Goal: Obtain resource: Download file/media

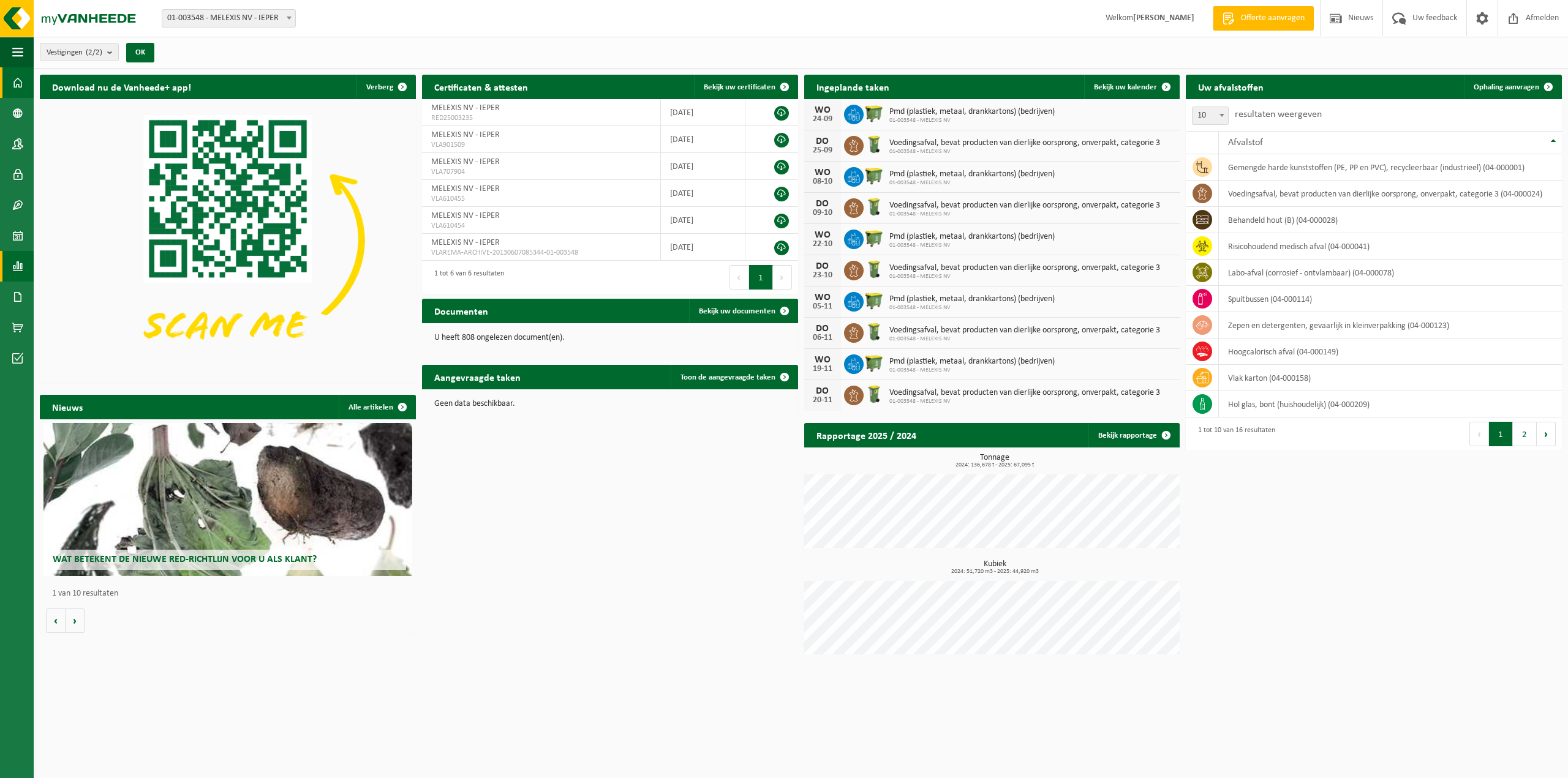
click at [13, 262] on span at bounding box center [18, 266] width 11 height 31
click at [88, 288] on span "In lijstvorm" at bounding box center [92, 292] width 43 height 23
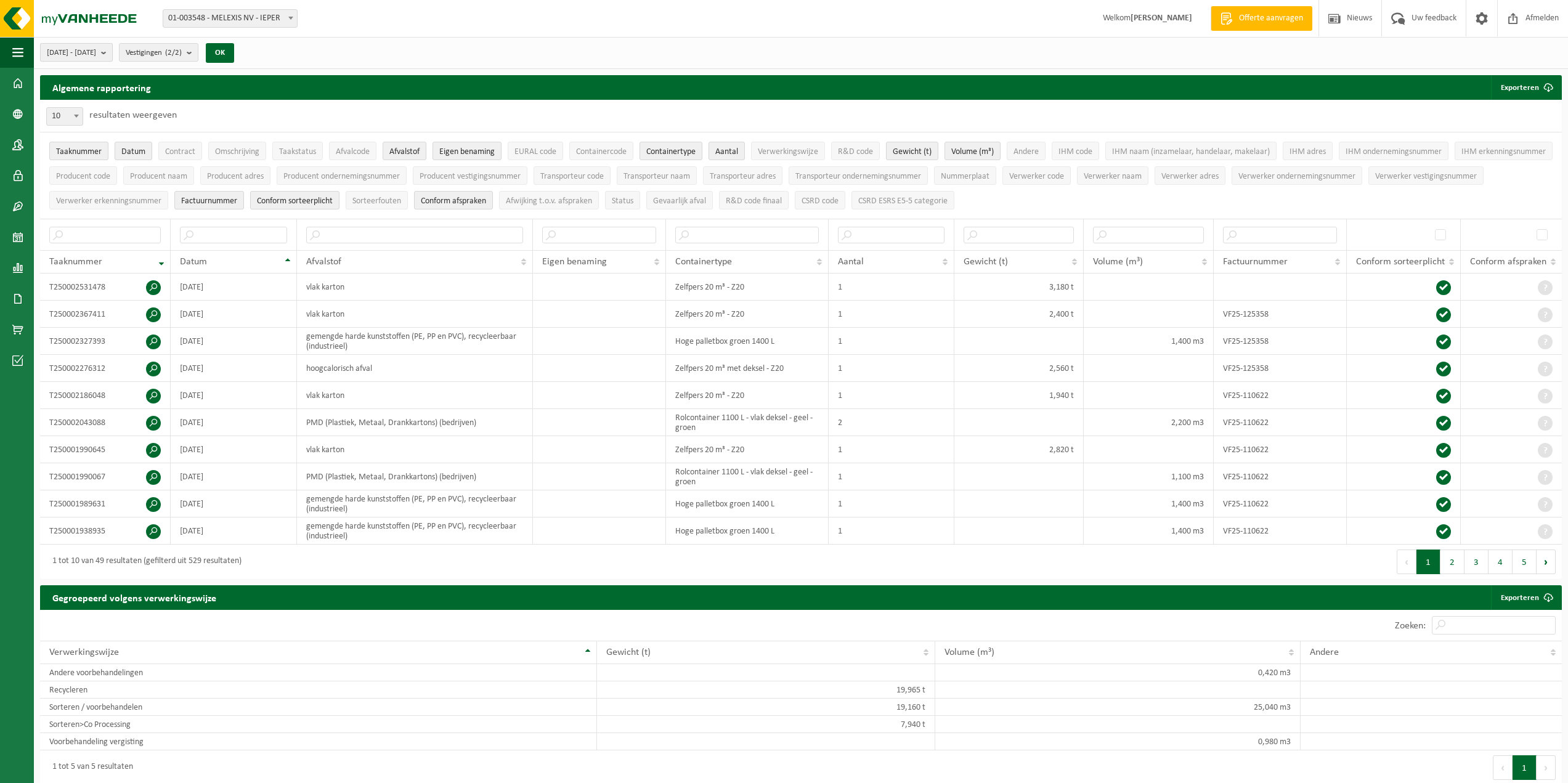
click at [106, 43] on button "[DATE] - [DATE]" at bounding box center [76, 52] width 73 height 18
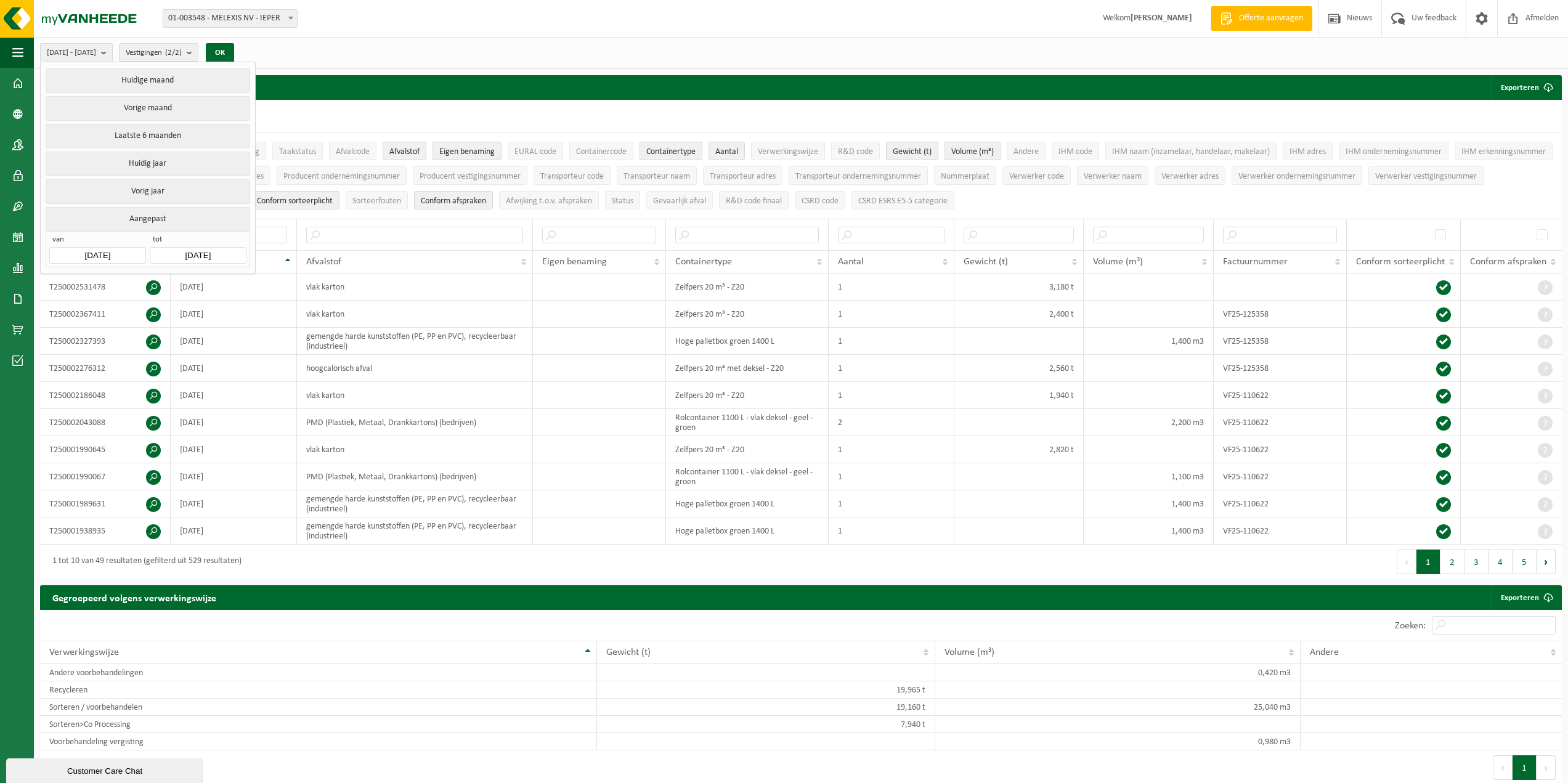
click at [85, 254] on input "[DATE]" at bounding box center [96, 255] width 96 height 17
click at [190, 281] on icon at bounding box center [189, 280] width 3 height 6
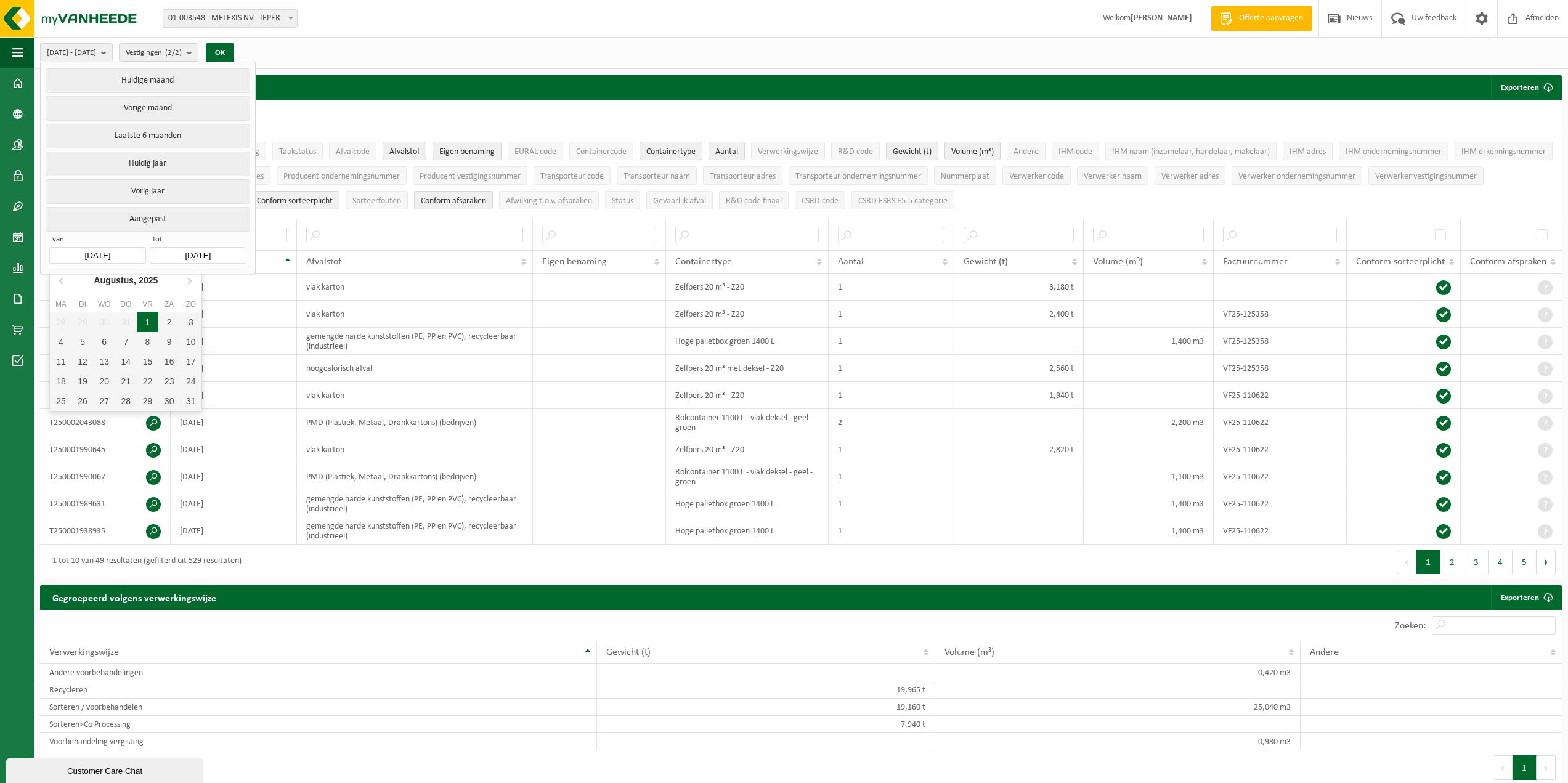
click at [154, 319] on div "1" at bounding box center [148, 322] width 22 height 20
type input "[DATE]"
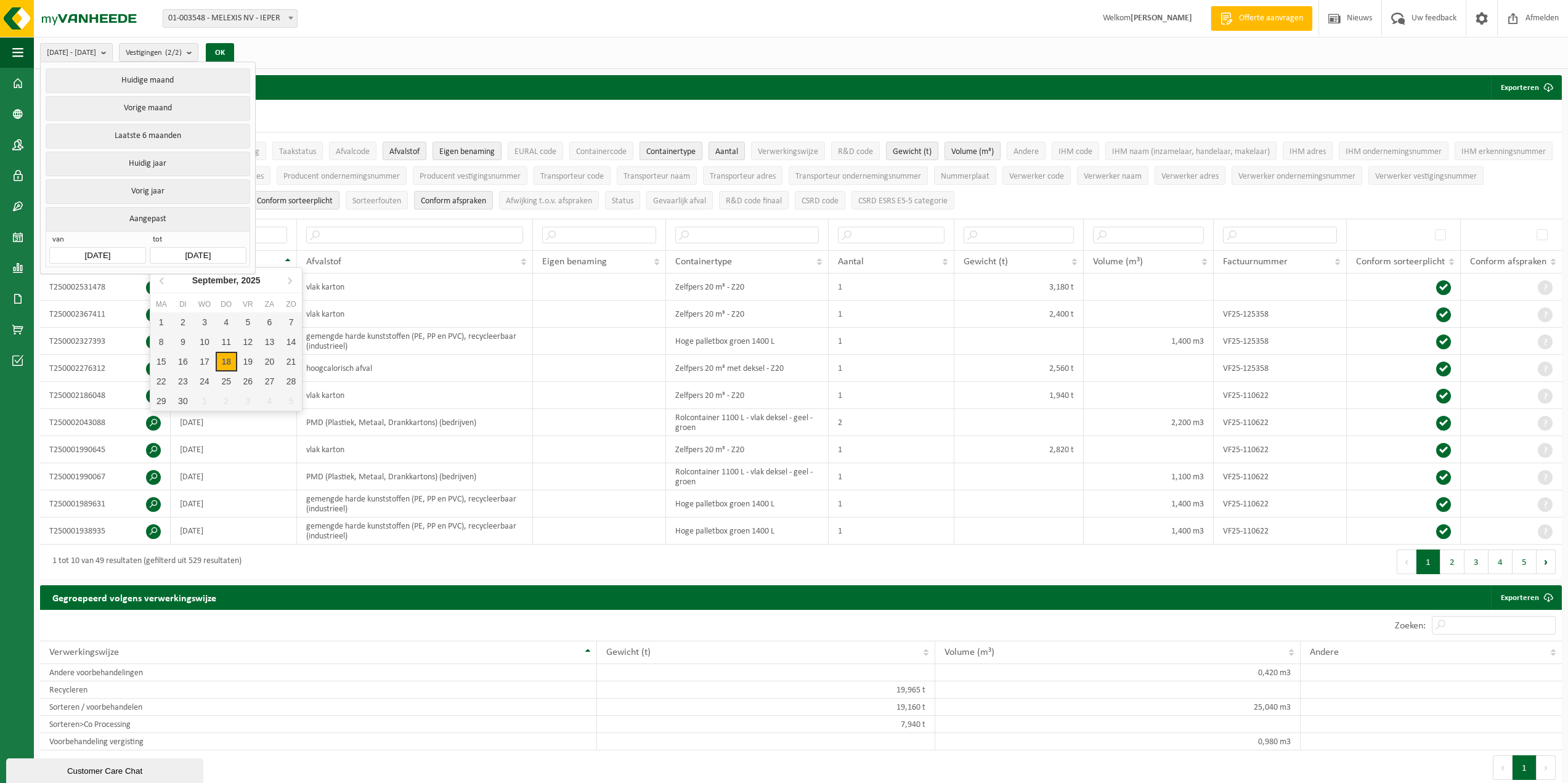
click at [175, 249] on input "[DATE]" at bounding box center [197, 255] width 96 height 17
click at [159, 281] on icon at bounding box center [163, 280] width 20 height 20
click at [294, 402] on div "31" at bounding box center [291, 401] width 22 height 20
type input "[DATE]"
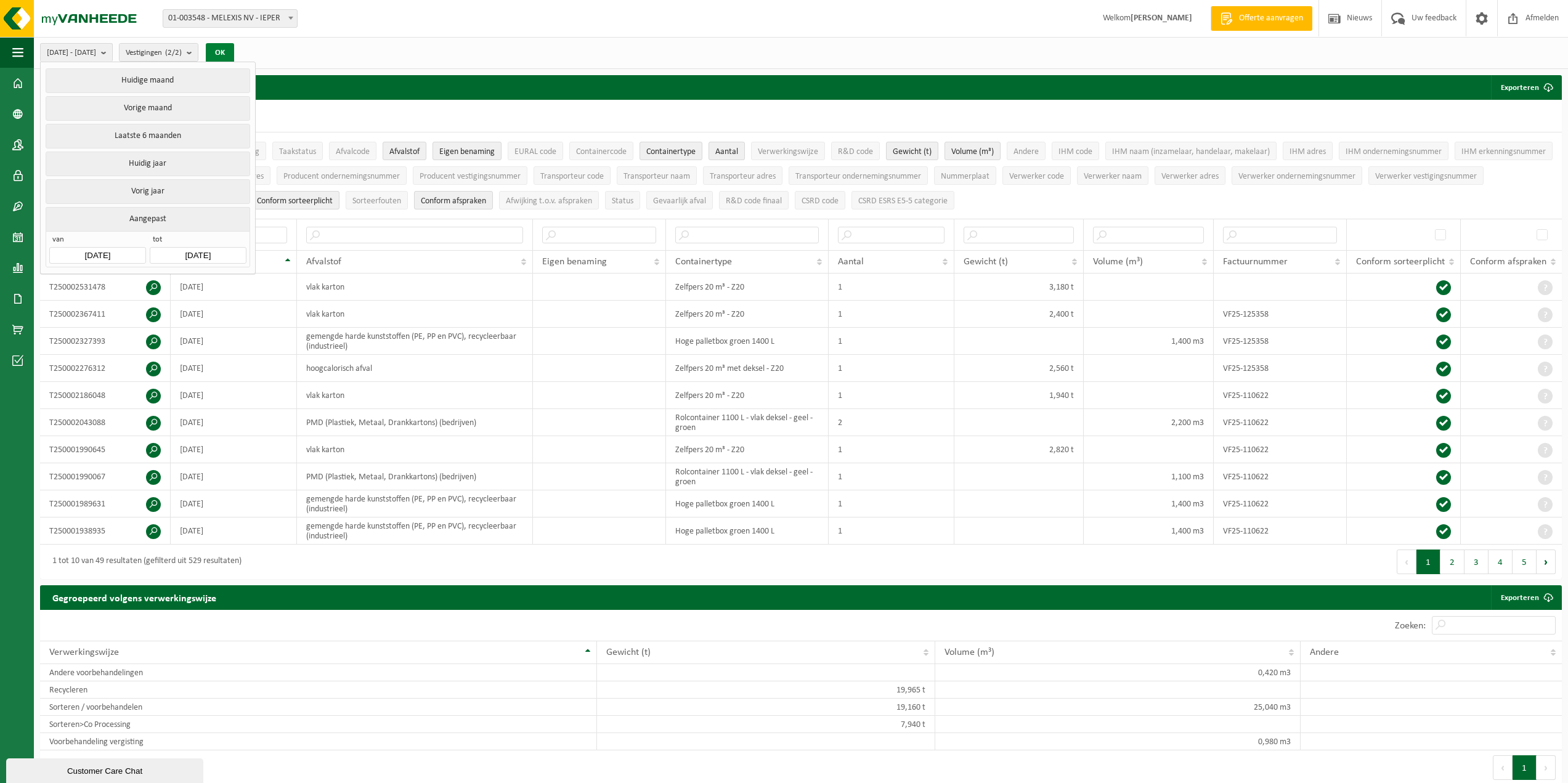
click at [234, 56] on button "OK" at bounding box center [220, 53] width 29 height 20
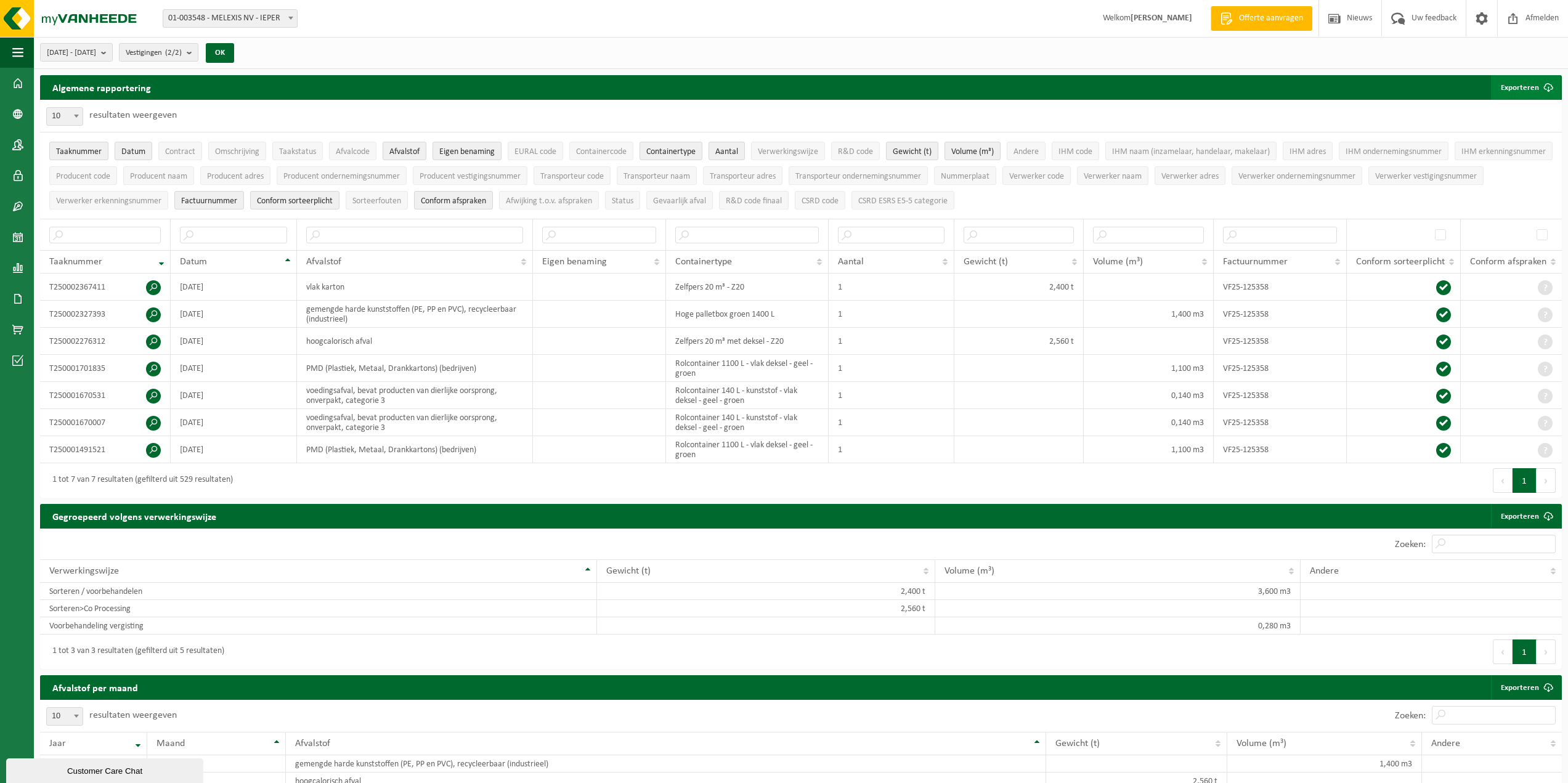
click at [1515, 85] on button "Exporteren" at bounding box center [1525, 87] width 70 height 24
click at [1549, 134] on link "Alle beschikbare kolommen" at bounding box center [1504, 136] width 111 height 24
click at [224, 250] on th "Datum" at bounding box center [233, 261] width 127 height 23
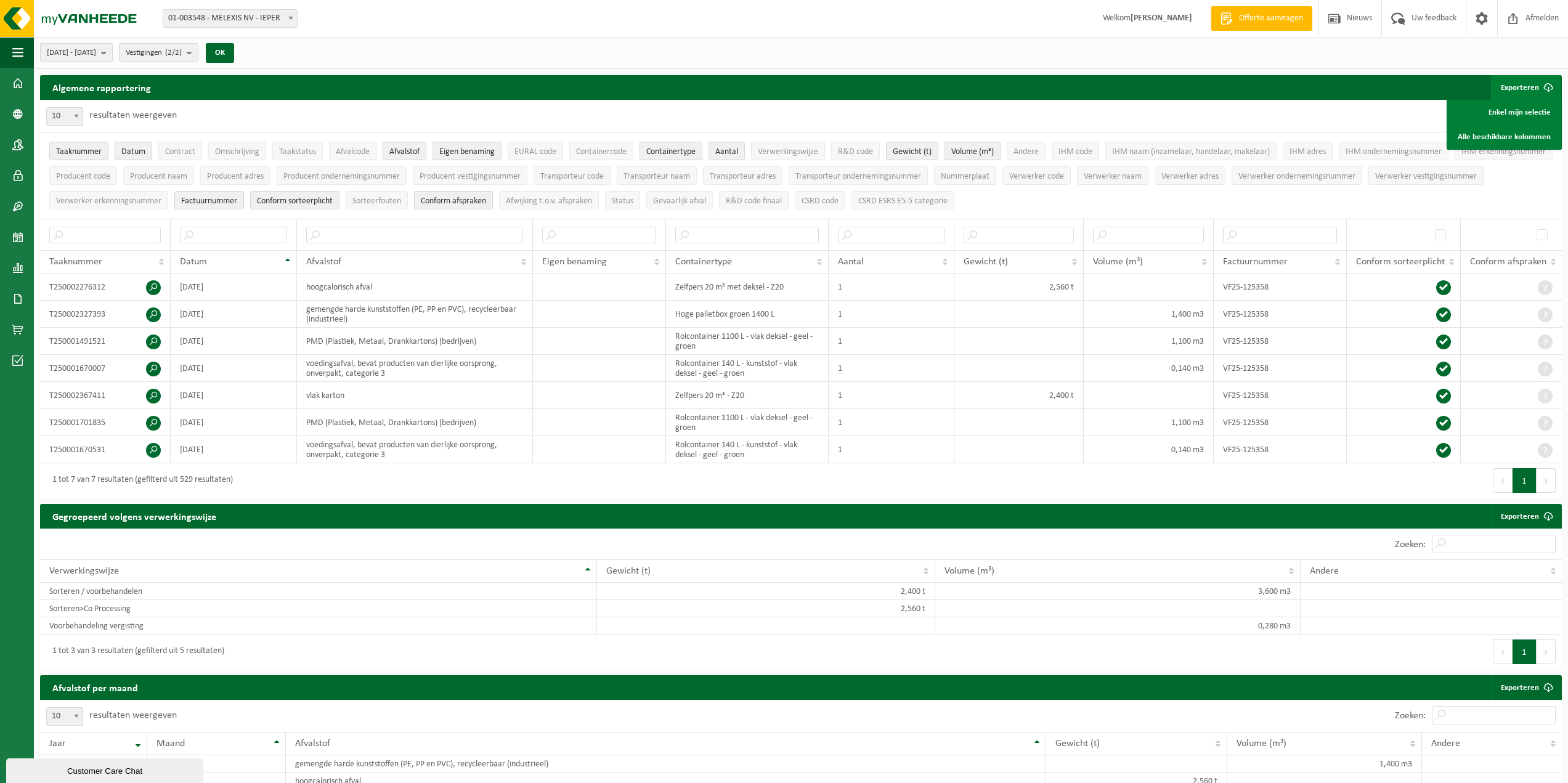
click at [96, 50] on span "[DATE] - [DATE]" at bounding box center [71, 53] width 49 height 18
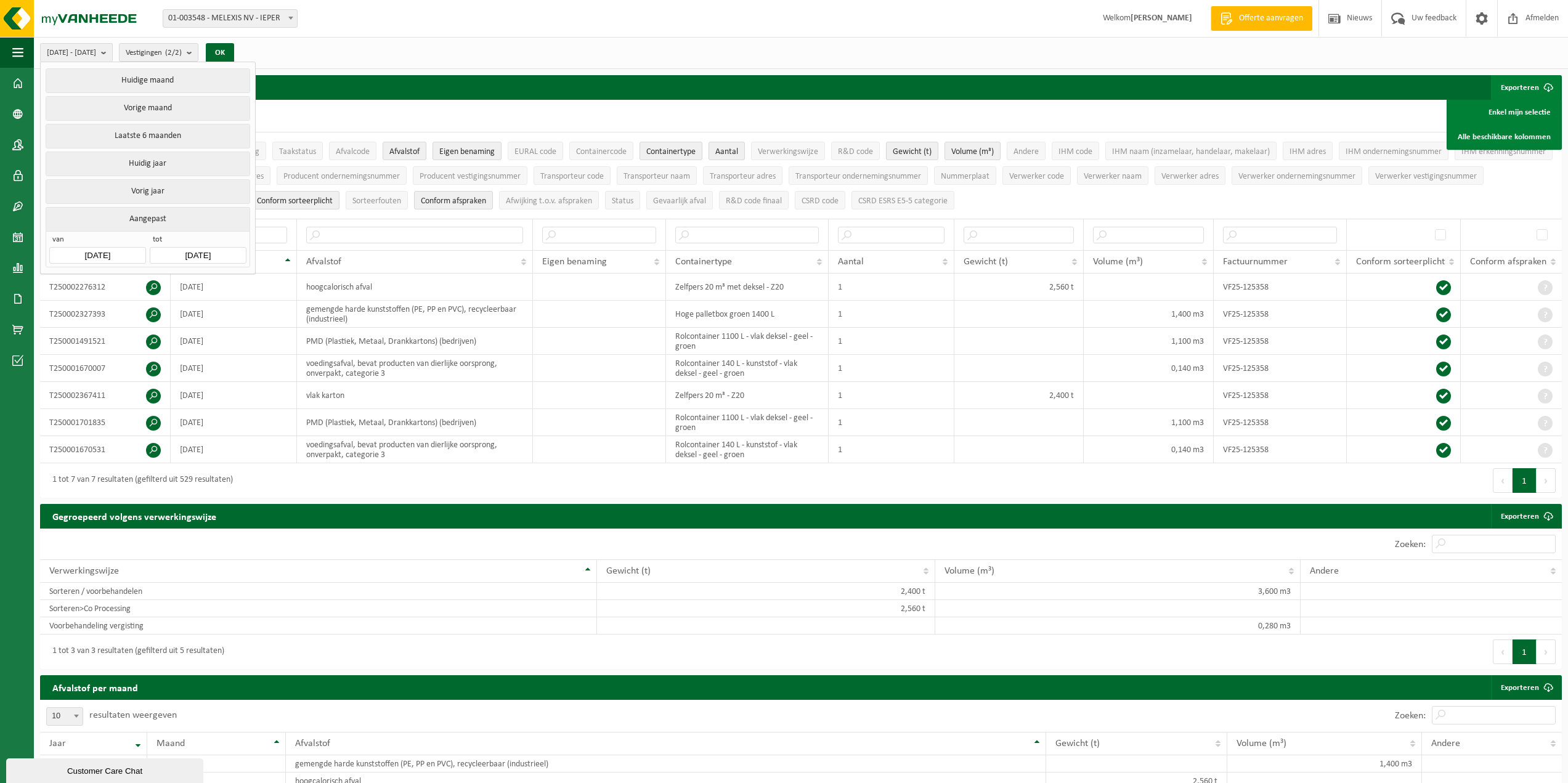
click at [796, 491] on div "1 tot 7 van 7 resultaten (gefilterd uit 529 resultaten)" at bounding box center [420, 480] width 761 height 34
